Goal: Entertainment & Leisure: Consume media (video, audio)

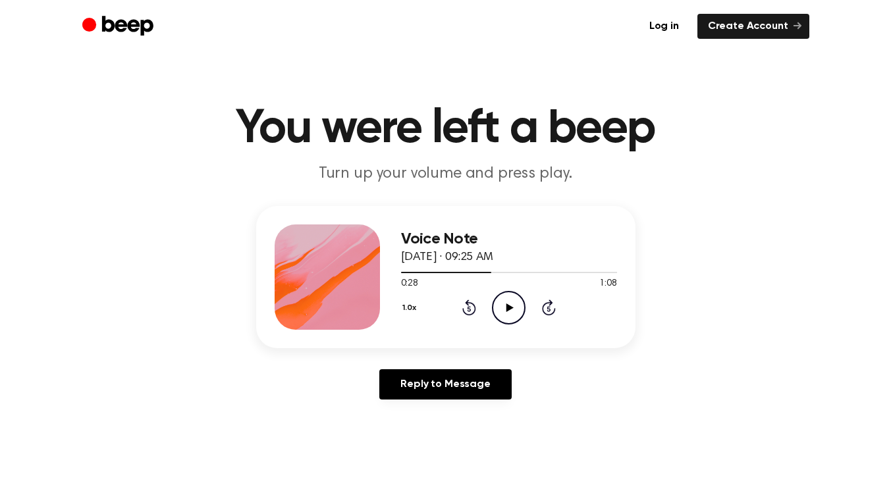
click at [509, 306] on icon at bounding box center [510, 308] width 7 height 9
click at [511, 305] on icon "Play Audio" at bounding box center [509, 308] width 34 height 34
click at [508, 311] on icon "Play Audio" at bounding box center [509, 308] width 34 height 34
click at [501, 310] on icon "Pause Audio" at bounding box center [509, 308] width 34 height 34
drag, startPoint x: 433, startPoint y: 267, endPoint x: 398, endPoint y: 269, distance: 35.6
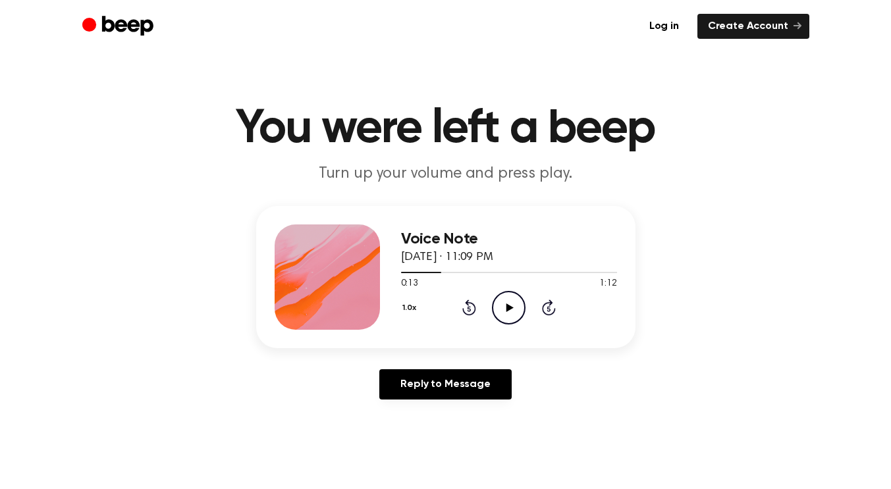
click at [398, 269] on div "Voice Note [DATE] · 11:09 PM 0:13 1:12 Your browser does not support the [objec…" at bounding box center [445, 277] width 379 height 142
click at [406, 272] on div at bounding box center [421, 272] width 40 height 1
click at [511, 307] on icon at bounding box center [510, 308] width 7 height 9
click at [402, 272] on div at bounding box center [416, 272] width 31 height 1
click at [507, 310] on icon at bounding box center [510, 308] width 7 height 9
